Goal: Complete application form

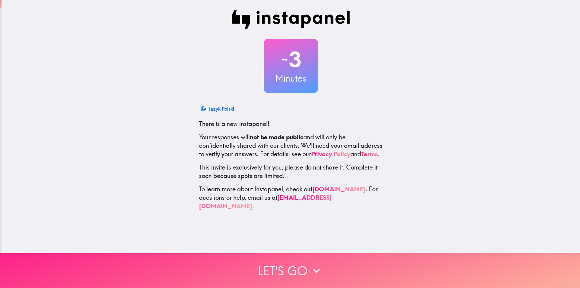
click at [326, 270] on button "Let's go" at bounding box center [290, 270] width 580 height 35
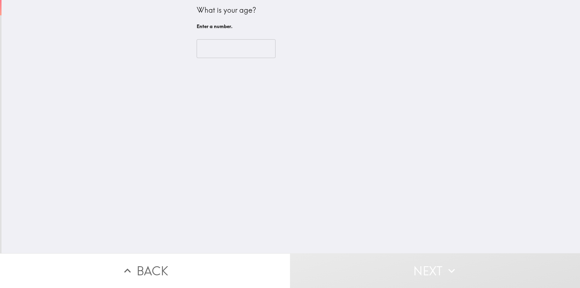
click at [215, 37] on div "​" at bounding box center [291, 48] width 188 height 33
click at [212, 43] on input "number" at bounding box center [236, 48] width 79 height 19
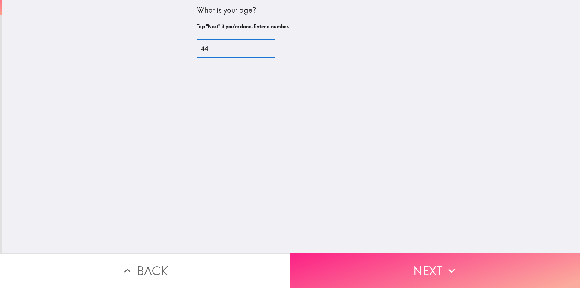
type input "44"
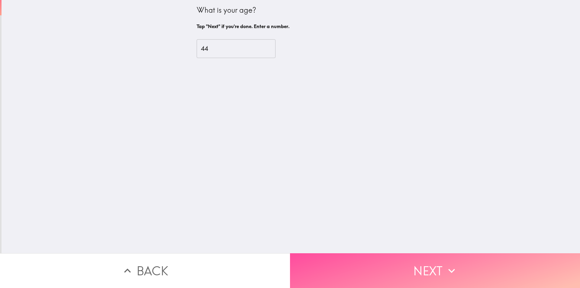
click at [399, 264] on button "Next" at bounding box center [435, 270] width 290 height 35
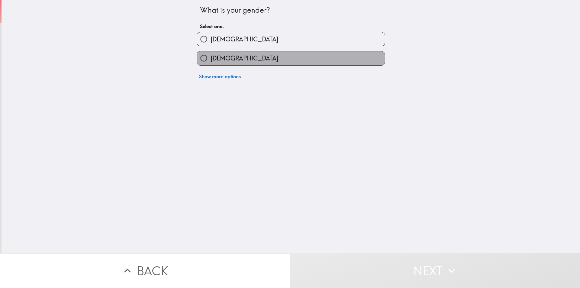
click at [254, 60] on label "[DEMOGRAPHIC_DATA]" at bounding box center [291, 58] width 188 height 14
click at [210, 60] on input "[DEMOGRAPHIC_DATA]" at bounding box center [204, 58] width 14 height 14
radio input "true"
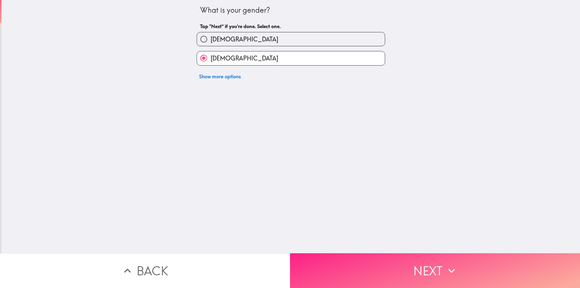
click at [447, 268] on icon "button" at bounding box center [451, 270] width 13 height 13
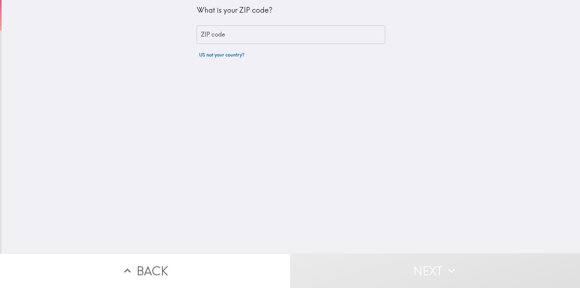
click at [232, 35] on input "ZIP code" at bounding box center [291, 34] width 188 height 19
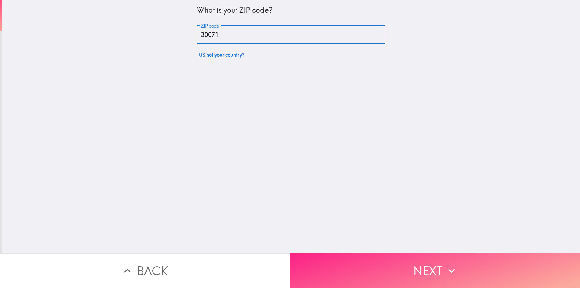
type input "30071"
click at [459, 258] on button "Next" at bounding box center [435, 270] width 290 height 35
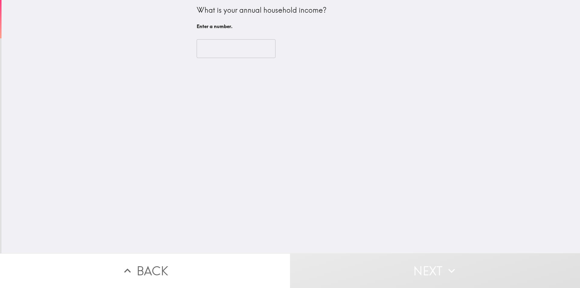
click at [221, 51] on input "number" at bounding box center [236, 48] width 79 height 19
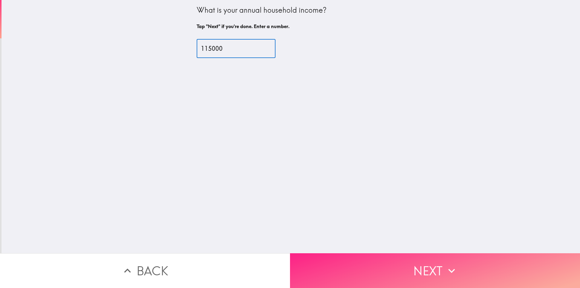
type input "115000"
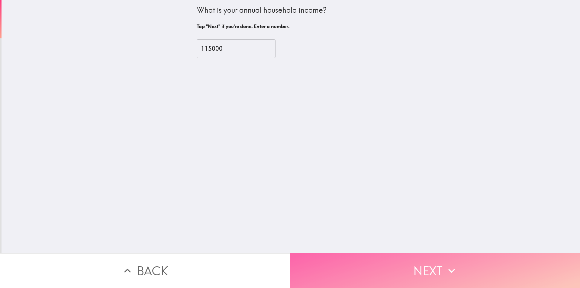
click at [382, 261] on button "Next" at bounding box center [435, 270] width 290 height 35
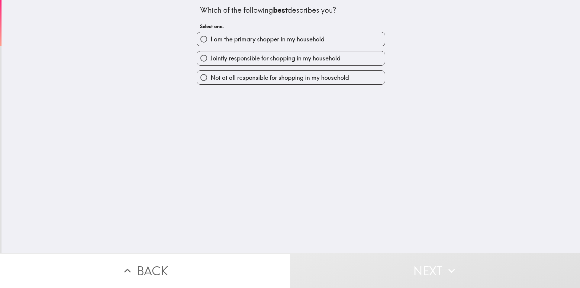
click at [253, 42] on span "I am the primary shopper in my household" at bounding box center [267, 39] width 114 height 8
click at [210, 42] on input "I am the primary shopper in my household" at bounding box center [204, 39] width 14 height 14
radio input "true"
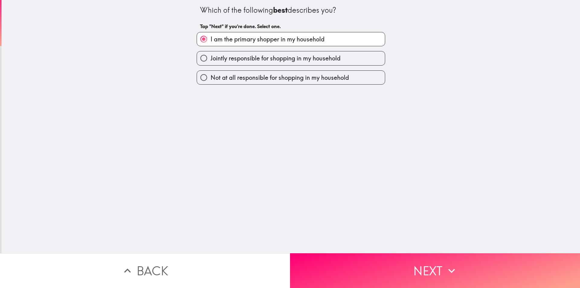
click at [469, 269] on button "Next" at bounding box center [435, 270] width 290 height 35
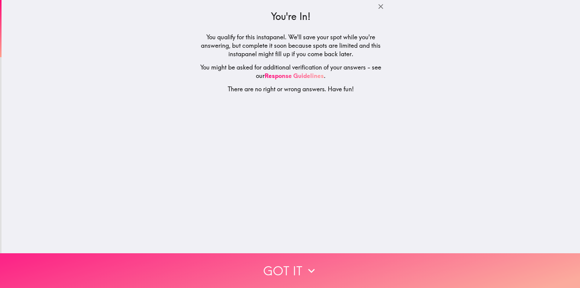
click at [364, 271] on button "Got it" at bounding box center [290, 270] width 580 height 35
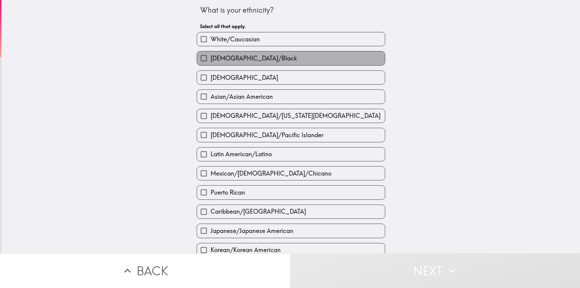
click at [234, 55] on span "[DEMOGRAPHIC_DATA]/Black" at bounding box center [253, 58] width 86 height 8
click at [210, 55] on input "[DEMOGRAPHIC_DATA]/Black" at bounding box center [204, 58] width 14 height 14
checkbox input "true"
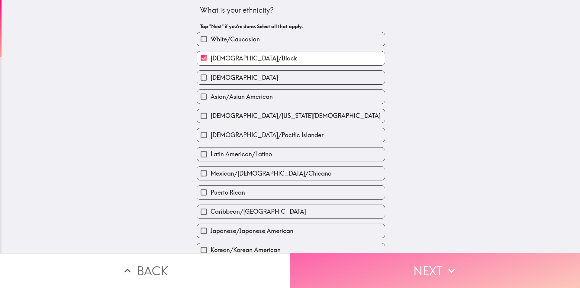
click at [352, 265] on button "Next" at bounding box center [435, 270] width 290 height 35
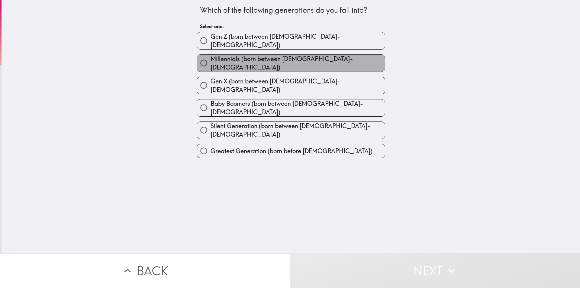
click at [280, 61] on span "Millennials (born between [DEMOGRAPHIC_DATA]-[DEMOGRAPHIC_DATA])" at bounding box center [297, 63] width 174 height 17
click at [210, 61] on input "Millennials (born between [DEMOGRAPHIC_DATA]-[DEMOGRAPHIC_DATA])" at bounding box center [204, 63] width 14 height 14
radio input "true"
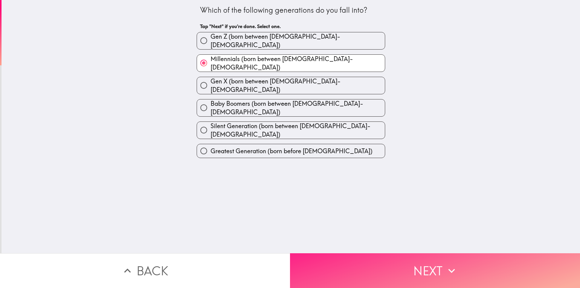
click at [398, 260] on button "Next" at bounding box center [435, 270] width 290 height 35
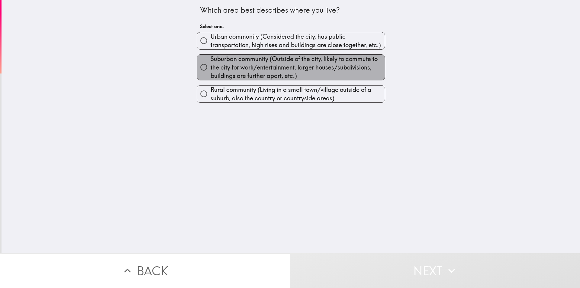
click at [290, 63] on span "Suburban community (Outside of the city, likely to commute to the city for work…" at bounding box center [297, 67] width 174 height 25
click at [210, 63] on input "Suburban community (Outside of the city, likely to commute to the city for work…" at bounding box center [204, 67] width 14 height 14
radio input "true"
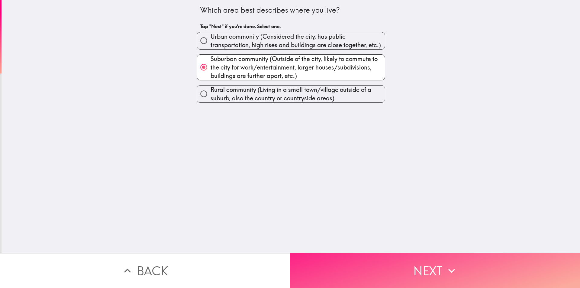
click at [416, 257] on button "Next" at bounding box center [435, 270] width 290 height 35
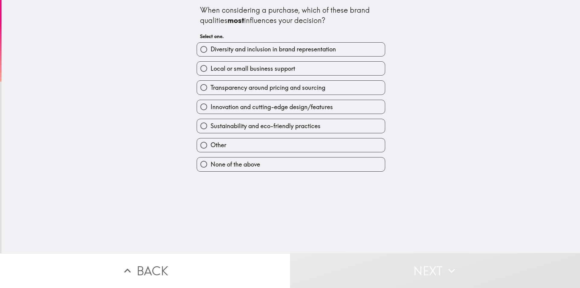
click at [258, 112] on label "Innovation and cutting-edge design/features" at bounding box center [291, 107] width 188 height 14
click at [210, 112] on input "Innovation and cutting-edge design/features" at bounding box center [204, 107] width 14 height 14
radio input "true"
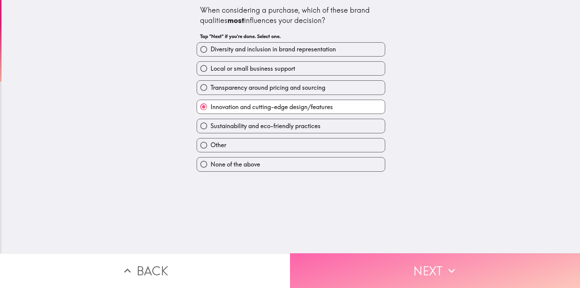
click at [421, 259] on button "Next" at bounding box center [435, 270] width 290 height 35
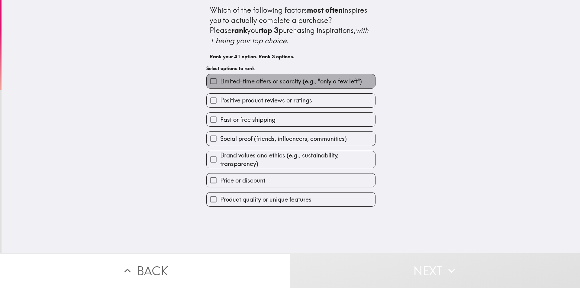
click at [304, 82] on span "Limited-time offers or scarcity (e.g., "only a few left")" at bounding box center [291, 81] width 142 height 8
click at [220, 82] on input "Limited-time offers or scarcity (e.g., "only a few left")" at bounding box center [214, 81] width 14 height 14
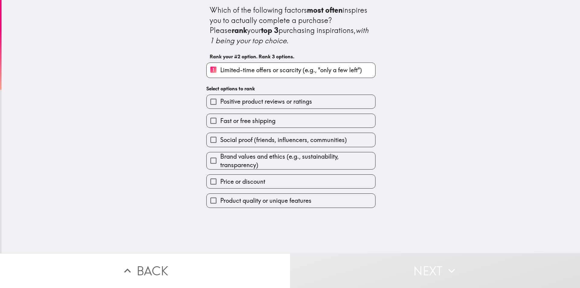
click at [287, 120] on label "Fast or free shipping" at bounding box center [291, 121] width 168 height 14
click at [220, 120] on input "Fast or free shipping" at bounding box center [214, 121] width 14 height 14
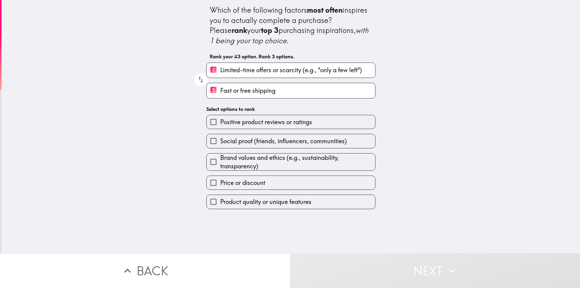
click at [277, 206] on label "Product quality or unique features" at bounding box center [291, 202] width 168 height 14
click at [220, 206] on input "Product quality or unique features" at bounding box center [214, 202] width 14 height 14
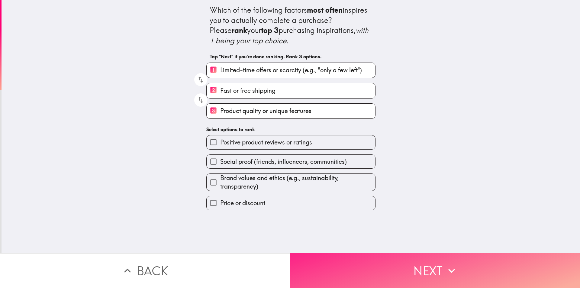
click at [398, 270] on button "Next" at bounding box center [435, 270] width 290 height 35
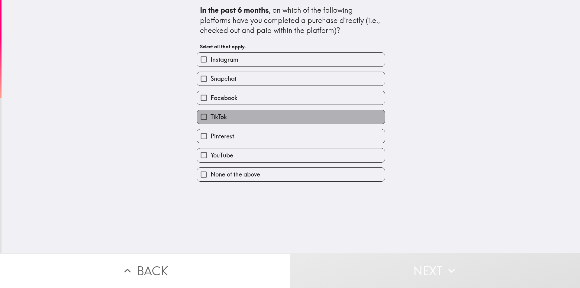
click at [228, 117] on label "TikTok" at bounding box center [291, 117] width 188 height 14
click at [210, 117] on input "TikTok" at bounding box center [204, 117] width 14 height 14
checkbox input "true"
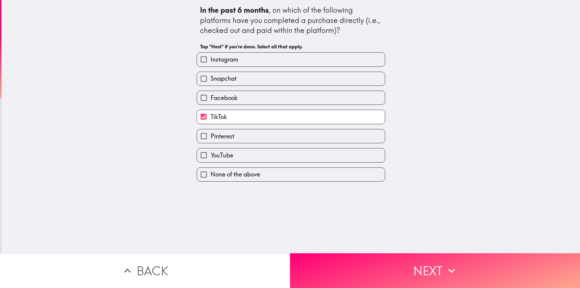
click at [282, 62] on label "Instagram" at bounding box center [291, 60] width 188 height 14
click at [210, 62] on input "Instagram" at bounding box center [204, 60] width 14 height 14
checkbox input "true"
click at [210, 137] on span "Pinterest" at bounding box center [222, 136] width 24 height 8
click at [208, 137] on input "Pinterest" at bounding box center [204, 136] width 14 height 14
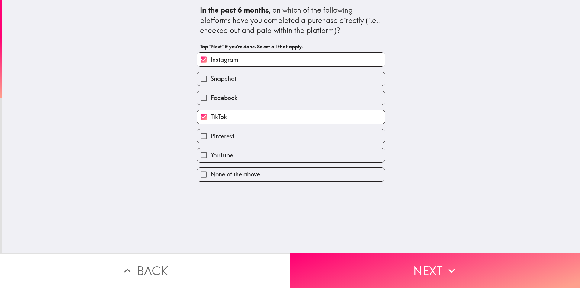
checkbox input "true"
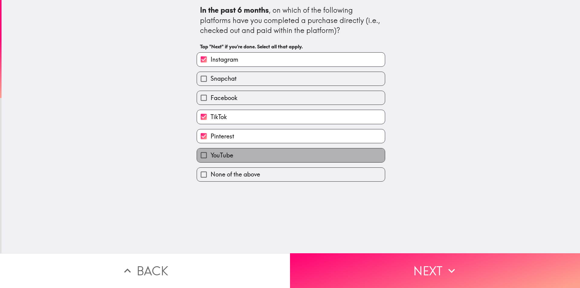
click at [316, 158] on label "YouTube" at bounding box center [291, 155] width 188 height 14
click at [210, 158] on input "YouTube" at bounding box center [204, 155] width 14 height 14
checkbox input "true"
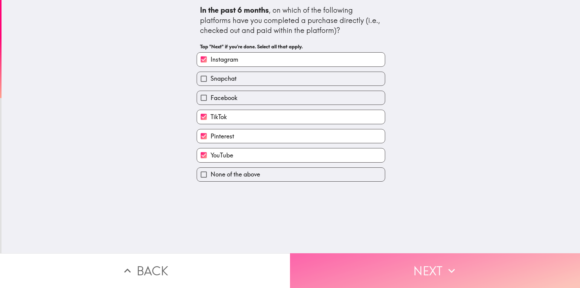
click at [427, 264] on button "Next" at bounding box center [435, 270] width 290 height 35
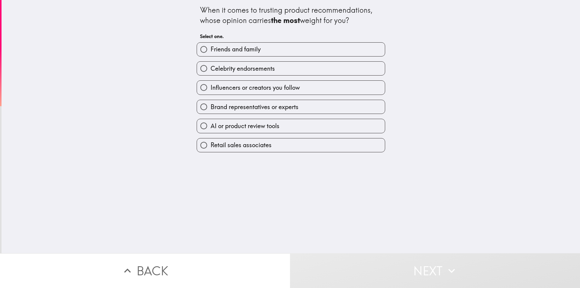
click at [265, 123] on span "AI or product review tools" at bounding box center [244, 126] width 69 height 8
click at [210, 123] on input "AI or product review tools" at bounding box center [204, 126] width 14 height 14
radio input "true"
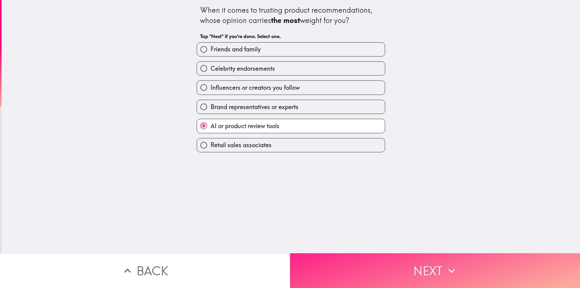
click at [441, 276] on button "Next" at bounding box center [435, 270] width 290 height 35
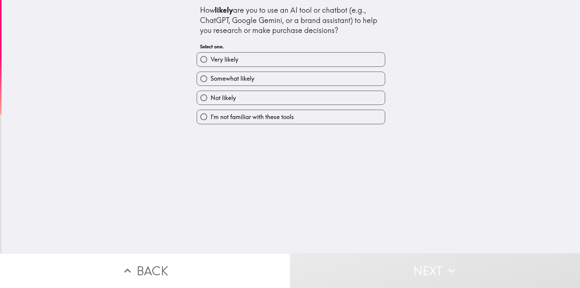
click at [287, 57] on label "Very likely" at bounding box center [291, 60] width 188 height 14
click at [210, 57] on input "Very likely" at bounding box center [204, 60] width 14 height 14
radio input "true"
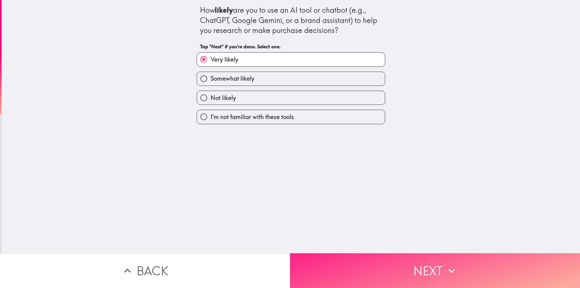
click at [409, 266] on button "Next" at bounding box center [435, 270] width 290 height 35
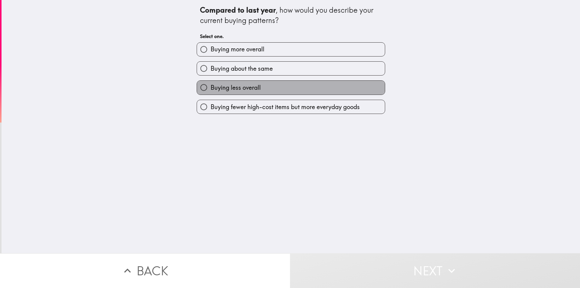
click at [265, 86] on label "Buying less overall" at bounding box center [291, 88] width 188 height 14
click at [210, 86] on input "Buying less overall" at bounding box center [204, 88] width 14 height 14
radio input "true"
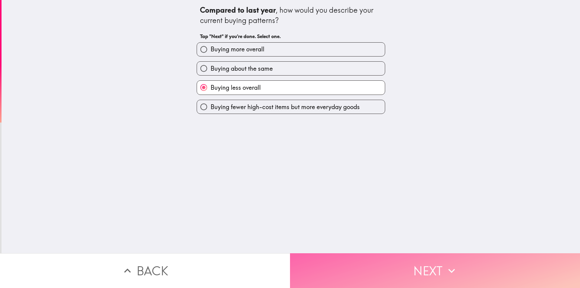
click at [354, 262] on button "Next" at bounding box center [435, 270] width 290 height 35
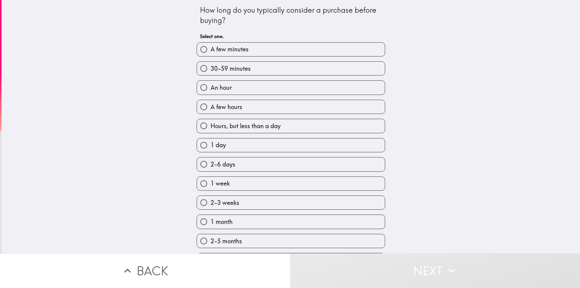
click at [232, 102] on label "A few hours" at bounding box center [291, 107] width 188 height 14
click at [210, 102] on input "A few hours" at bounding box center [204, 107] width 14 height 14
radio input "true"
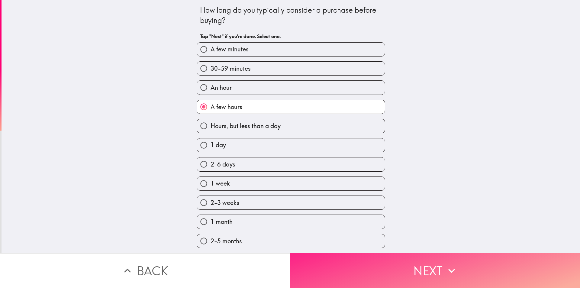
click at [382, 267] on button "Next" at bounding box center [435, 270] width 290 height 35
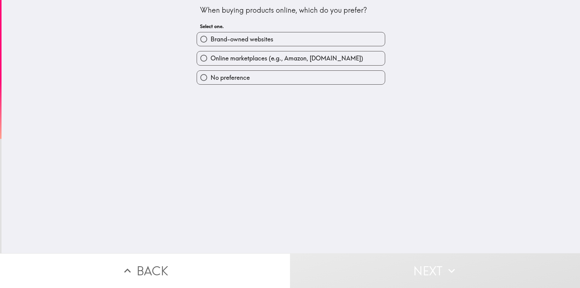
click at [239, 58] on span "Online marketplaces (e.g., Amazon, [DOMAIN_NAME])" at bounding box center [286, 58] width 152 height 8
click at [210, 58] on input "Online marketplaces (e.g., Amazon, [DOMAIN_NAME])" at bounding box center [204, 58] width 14 height 14
radio input "true"
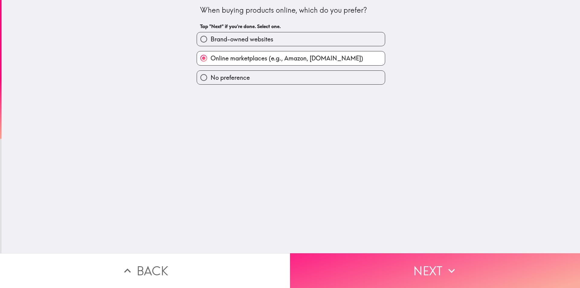
click at [362, 267] on button "Next" at bounding box center [435, 270] width 290 height 35
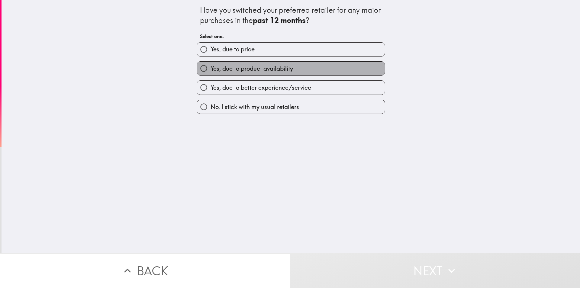
click at [227, 72] on span "Yes, due to product availability" at bounding box center [251, 68] width 82 height 8
click at [210, 72] on input "Yes, due to product availability" at bounding box center [204, 69] width 14 height 14
radio input "true"
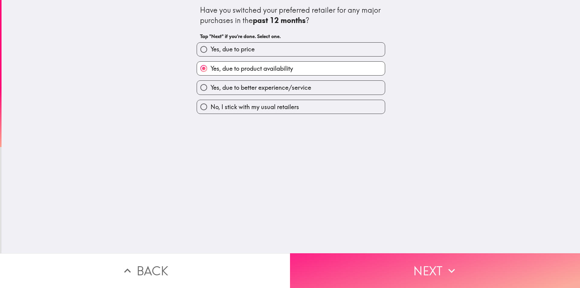
click at [352, 272] on button "Next" at bounding box center [435, 270] width 290 height 35
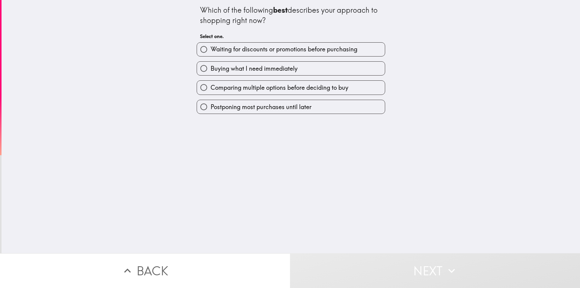
click at [235, 87] on span "Comparing multiple options before deciding to buy" at bounding box center [279, 87] width 138 height 8
click at [210, 87] on input "Comparing multiple options before deciding to buy" at bounding box center [204, 88] width 14 height 14
radio input "true"
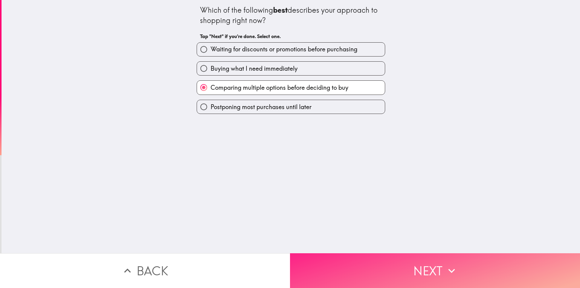
click at [354, 274] on button "Next" at bounding box center [435, 270] width 290 height 35
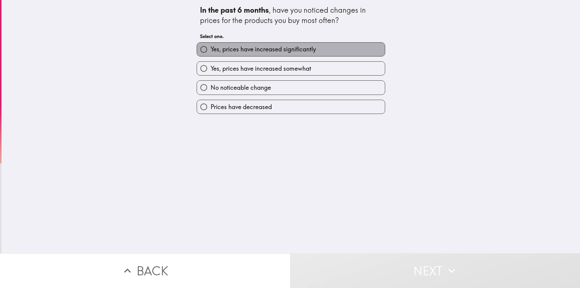
click at [266, 45] on span "Yes, prices have increased significantly" at bounding box center [262, 49] width 105 height 8
click at [210, 45] on input "Yes, prices have increased significantly" at bounding box center [204, 50] width 14 height 14
radio input "true"
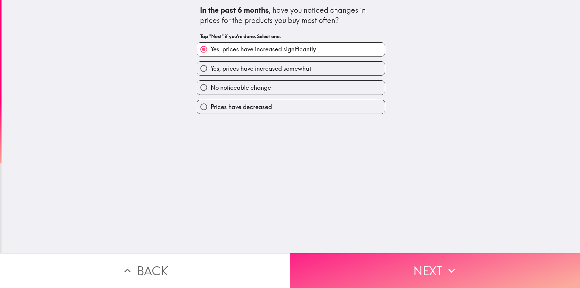
click at [397, 273] on button "Next" at bounding box center [435, 270] width 290 height 35
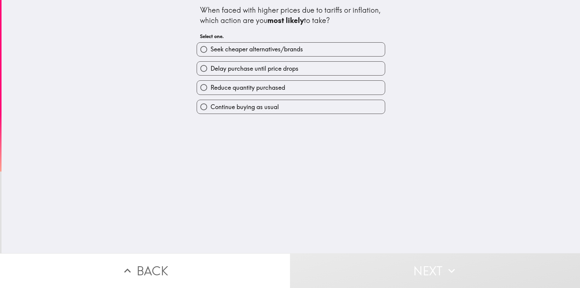
click at [243, 70] on span "Delay purchase until price drops" at bounding box center [254, 68] width 88 height 8
click at [210, 70] on input "Delay purchase until price drops" at bounding box center [204, 69] width 14 height 14
radio input "true"
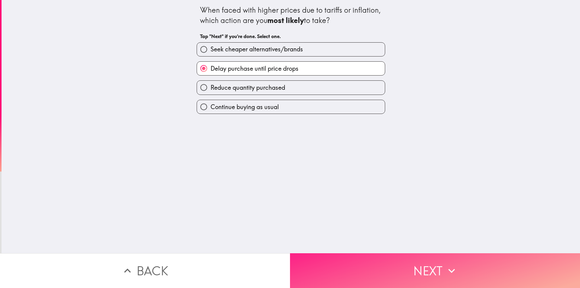
click at [398, 270] on button "Next" at bounding box center [435, 270] width 290 height 35
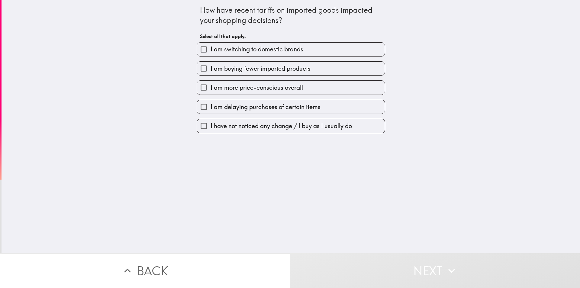
click at [247, 50] on span "I am switching to domestic brands" at bounding box center [256, 49] width 93 height 8
click at [210, 50] on input "I am switching to domestic brands" at bounding box center [204, 50] width 14 height 14
checkbox input "true"
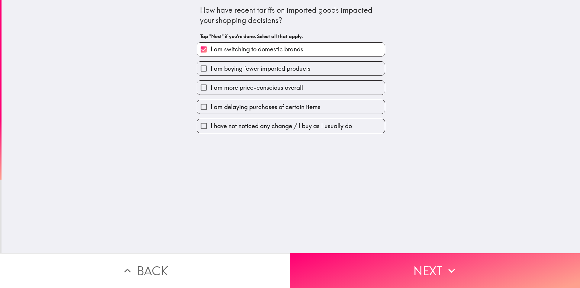
click at [257, 109] on span "I am delaying purchases of certain items" at bounding box center [265, 107] width 110 height 8
click at [210, 109] on input "I am delaying purchases of certain items" at bounding box center [204, 107] width 14 height 14
checkbox input "true"
click at [313, 80] on div "I am more price-conscious overall" at bounding box center [288, 84] width 193 height 19
click at [287, 85] on span "I am more price-conscious overall" at bounding box center [256, 87] width 92 height 8
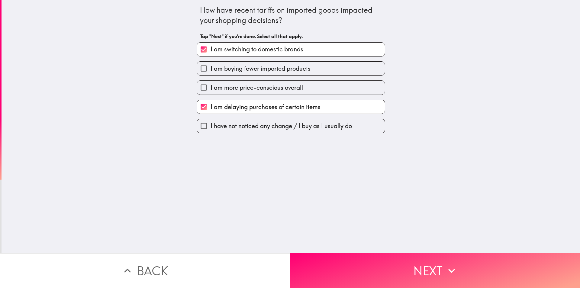
click at [210, 85] on input "I am more price-conscious overall" at bounding box center [204, 88] width 14 height 14
checkbox input "true"
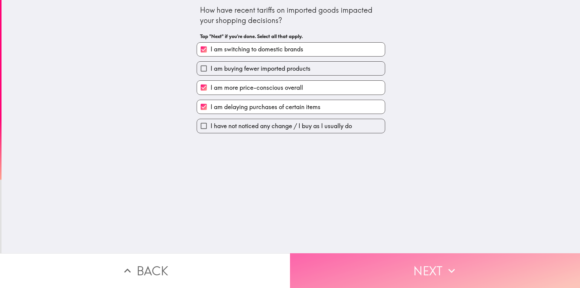
click at [397, 269] on button "Next" at bounding box center [435, 270] width 290 height 35
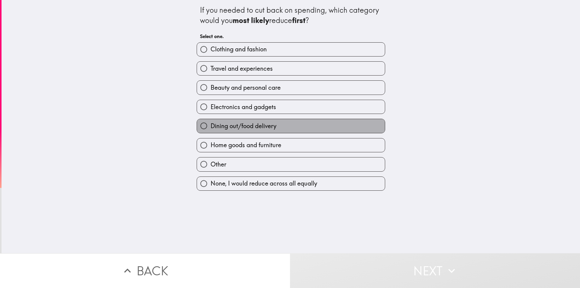
click at [270, 123] on span "Dining out/food delivery" at bounding box center [243, 126] width 66 height 8
click at [210, 123] on input "Dining out/food delivery" at bounding box center [204, 126] width 14 height 14
radio input "true"
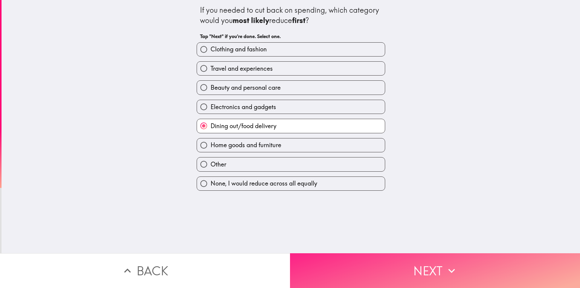
click at [361, 269] on button "Next" at bounding box center [435, 270] width 290 height 35
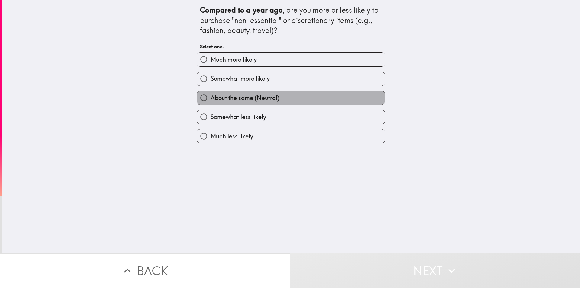
click at [223, 99] on span "About the same (Neutral)" at bounding box center [244, 98] width 69 height 8
click at [210, 99] on input "About the same (Neutral)" at bounding box center [204, 98] width 14 height 14
radio input "true"
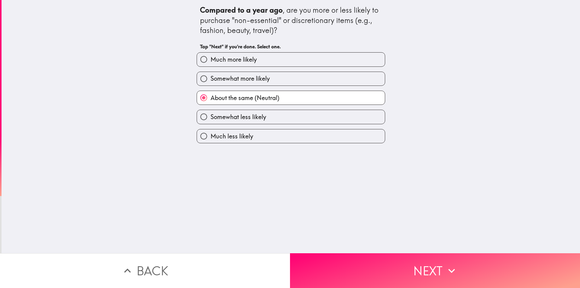
click at [275, 114] on label "Somewhat less likely" at bounding box center [291, 117] width 188 height 14
click at [210, 114] on input "Somewhat less likely" at bounding box center [204, 117] width 14 height 14
radio input "true"
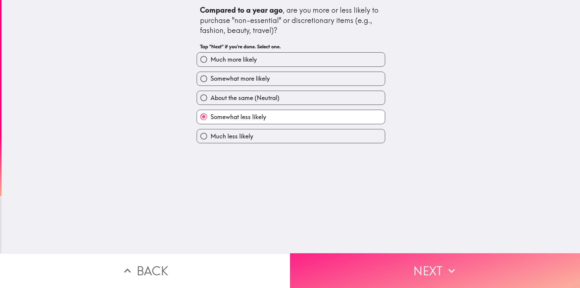
click at [370, 270] on button "Next" at bounding box center [435, 270] width 290 height 35
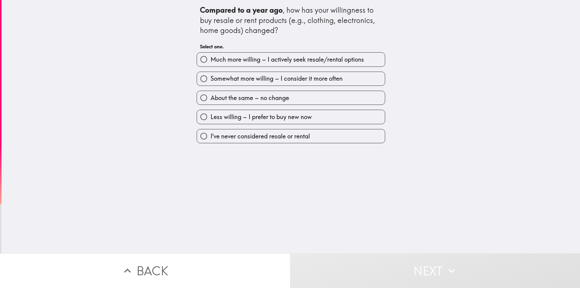
click at [285, 78] on span "Somewhat more willing – I consider it more often" at bounding box center [276, 78] width 132 height 8
click at [210, 78] on input "Somewhat more willing – I consider it more often" at bounding box center [204, 79] width 14 height 14
radio input "true"
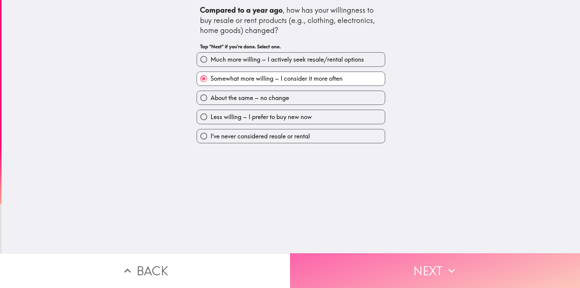
click at [351, 262] on button "Next" at bounding box center [435, 270] width 290 height 35
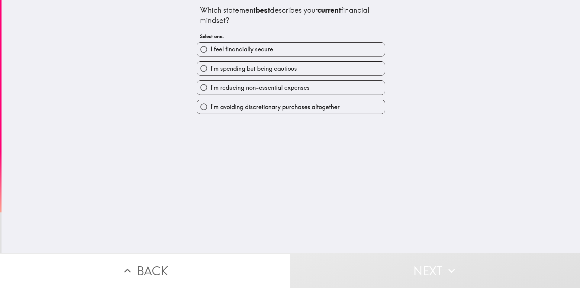
click at [266, 69] on span "I'm spending but being cautious" at bounding box center [253, 68] width 86 height 8
click at [210, 69] on input "I'm spending but being cautious" at bounding box center [204, 69] width 14 height 14
radio input "true"
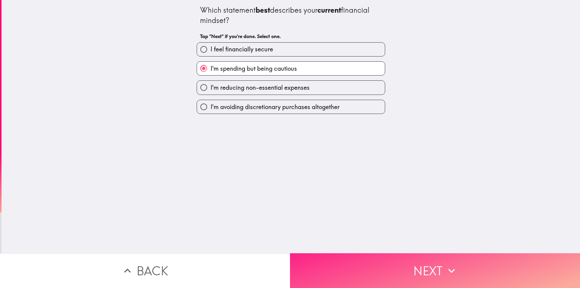
click at [388, 276] on button "Next" at bounding box center [435, 270] width 290 height 35
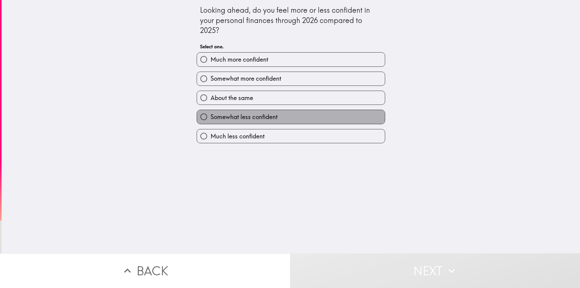
click at [274, 112] on label "Somewhat less confident" at bounding box center [291, 117] width 188 height 14
click at [210, 112] on input "Somewhat less confident" at bounding box center [204, 117] width 14 height 14
radio input "true"
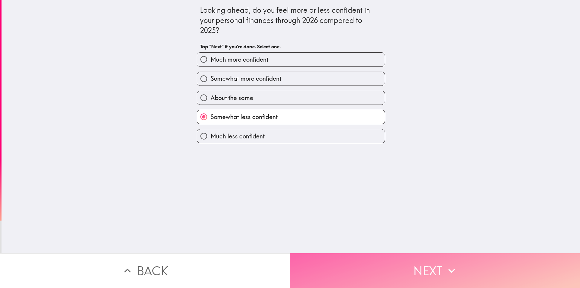
click at [397, 270] on button "Next" at bounding box center [435, 270] width 290 height 35
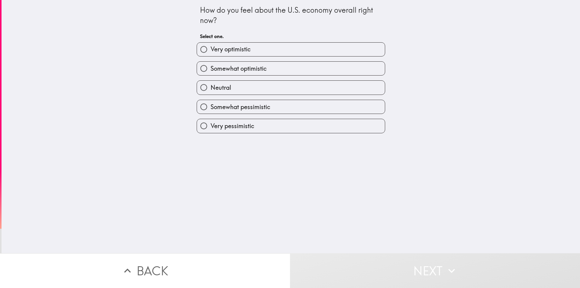
click at [287, 102] on label "Somewhat pessimistic" at bounding box center [291, 107] width 188 height 14
click at [210, 102] on input "Somewhat pessimistic" at bounding box center [204, 107] width 14 height 14
radio input "true"
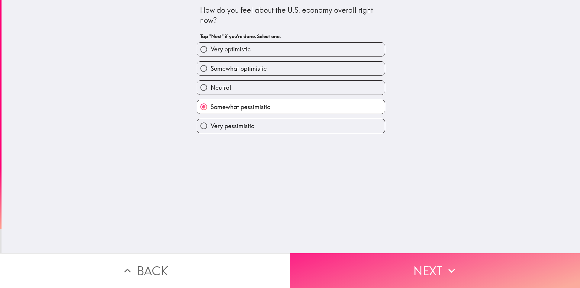
click at [384, 272] on button "Next" at bounding box center [435, 270] width 290 height 35
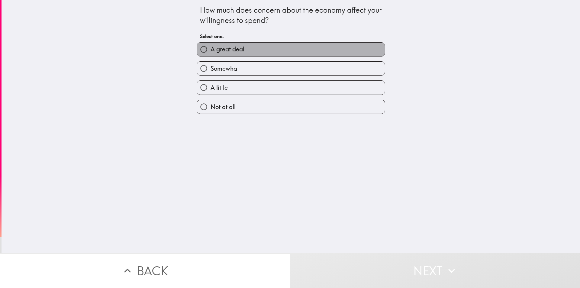
click at [281, 51] on label "A great deal" at bounding box center [291, 50] width 188 height 14
click at [210, 51] on input "A great deal" at bounding box center [204, 50] width 14 height 14
radio input "true"
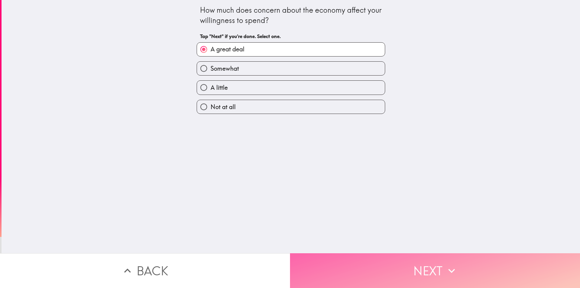
click at [391, 257] on button "Next" at bounding box center [435, 270] width 290 height 35
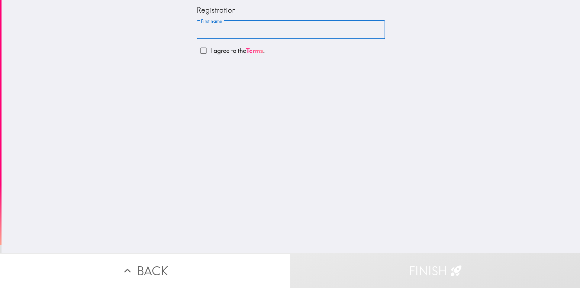
click at [252, 31] on input "First name" at bounding box center [291, 30] width 188 height 19
type input "[PERSON_NAME]"
click at [210, 50] on p "I agree to the Terms ." at bounding box center [237, 50] width 55 height 8
click at [209, 50] on input "I agree to the Terms ." at bounding box center [204, 51] width 14 height 14
checkbox input "true"
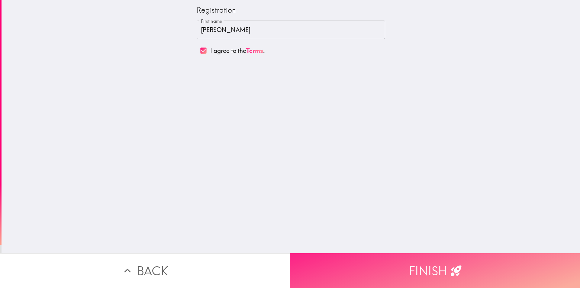
click at [400, 261] on button "Finish" at bounding box center [435, 270] width 290 height 35
